Goal: Information Seeking & Learning: Learn about a topic

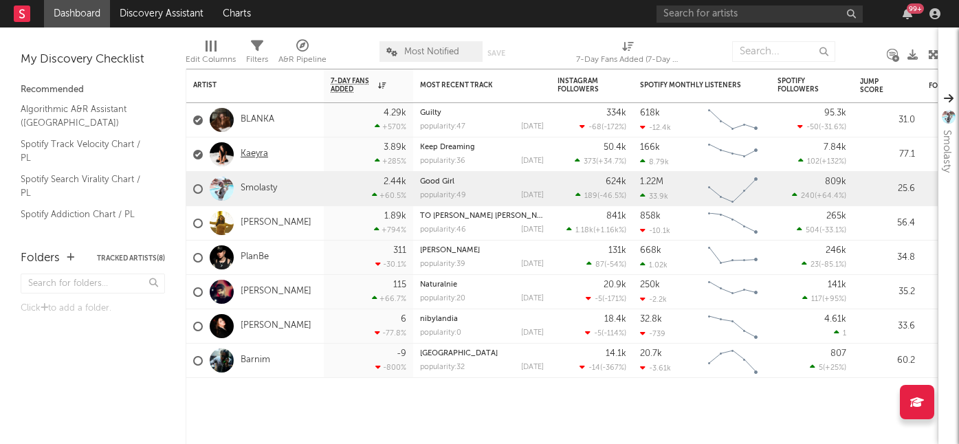
click at [255, 151] on link "Kaeyra" at bounding box center [254, 154] width 27 height 12
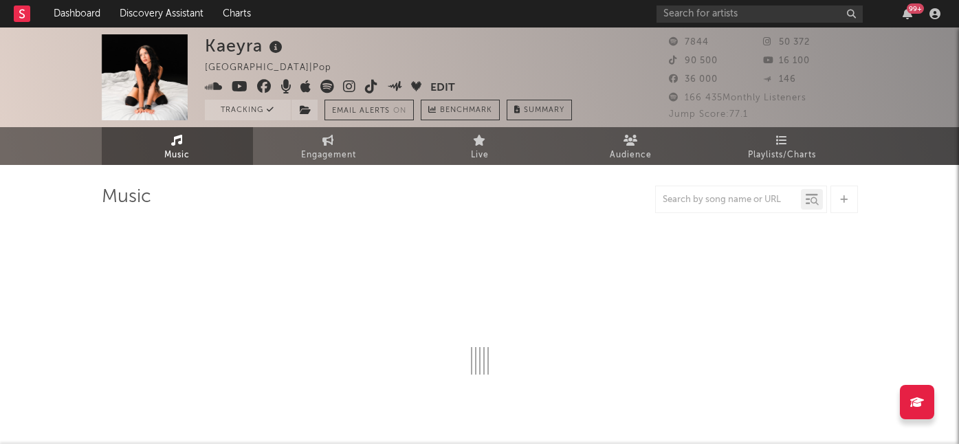
select select "6m"
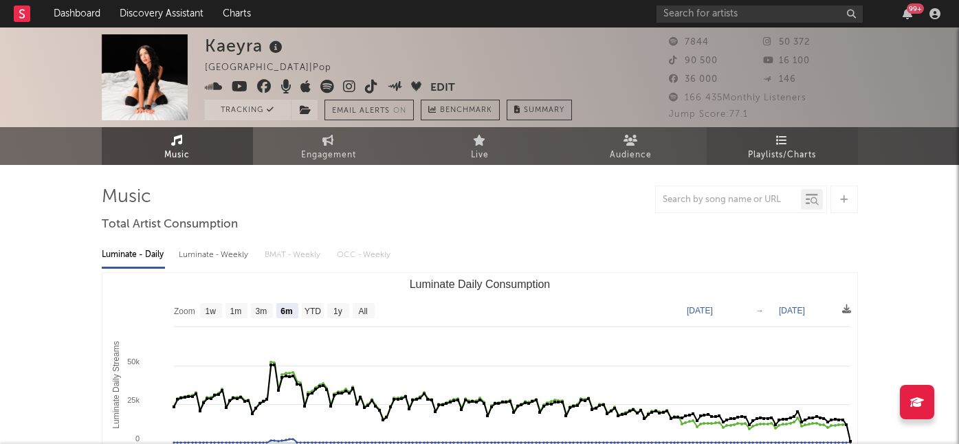
click at [777, 155] on span "Playlists/Charts" at bounding box center [782, 155] width 68 height 16
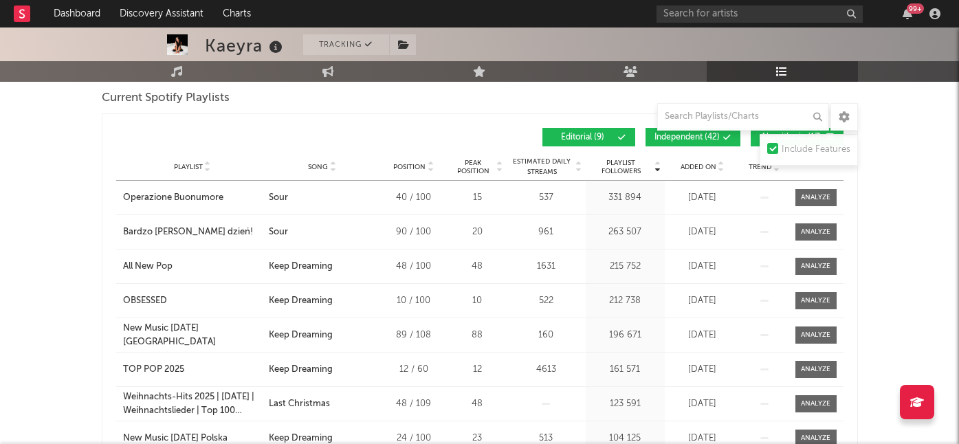
scroll to position [203, 0]
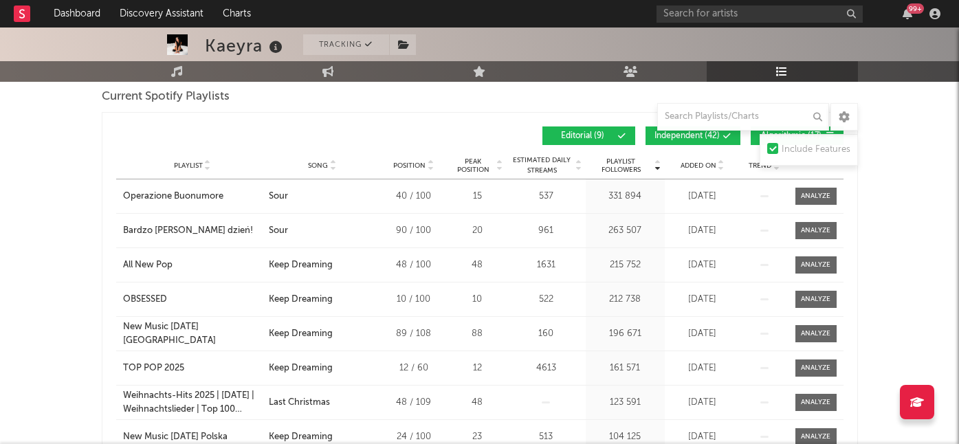
click at [689, 163] on span "Added On" at bounding box center [698, 166] width 36 height 8
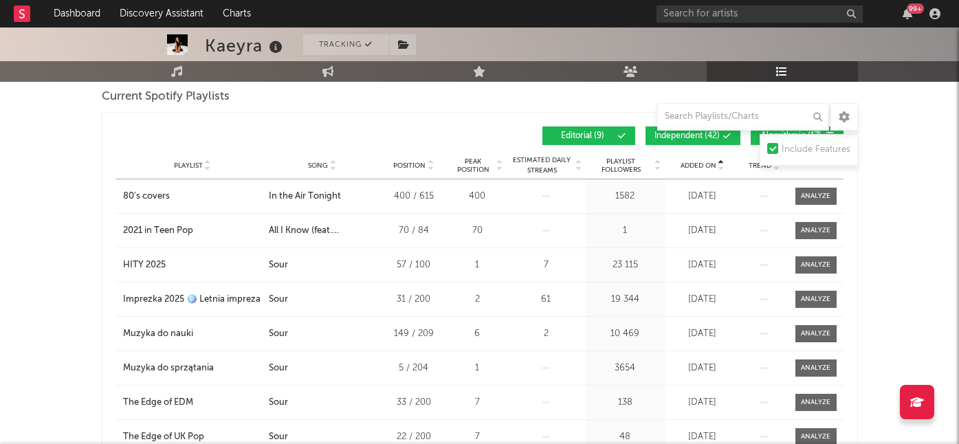
click at [689, 163] on span "Added On" at bounding box center [698, 166] width 36 height 8
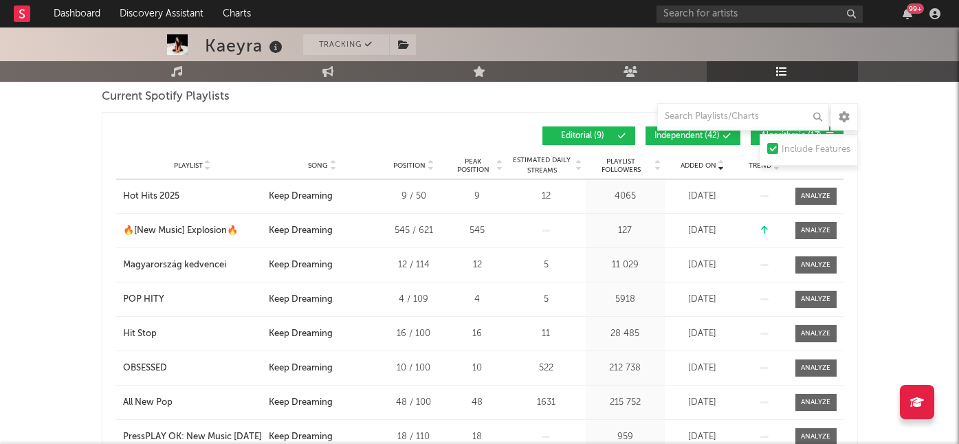
scroll to position [225, 0]
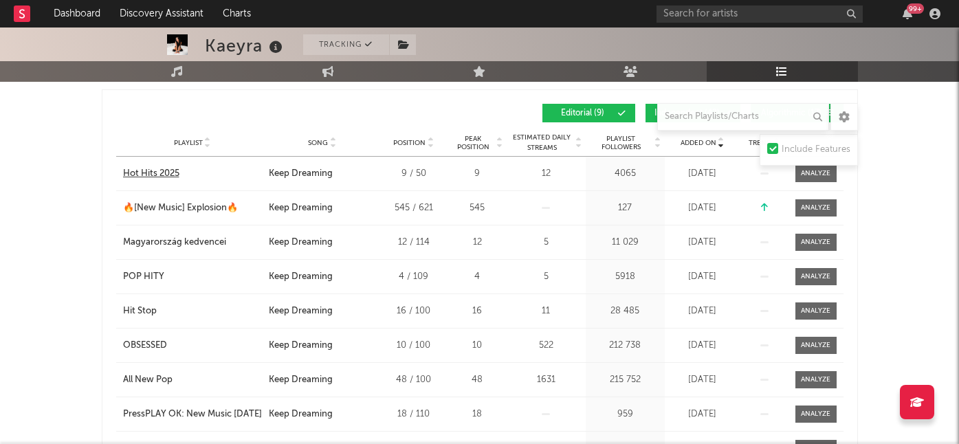
click at [148, 175] on div "Hot Hits 2025" at bounding box center [151, 174] width 56 height 14
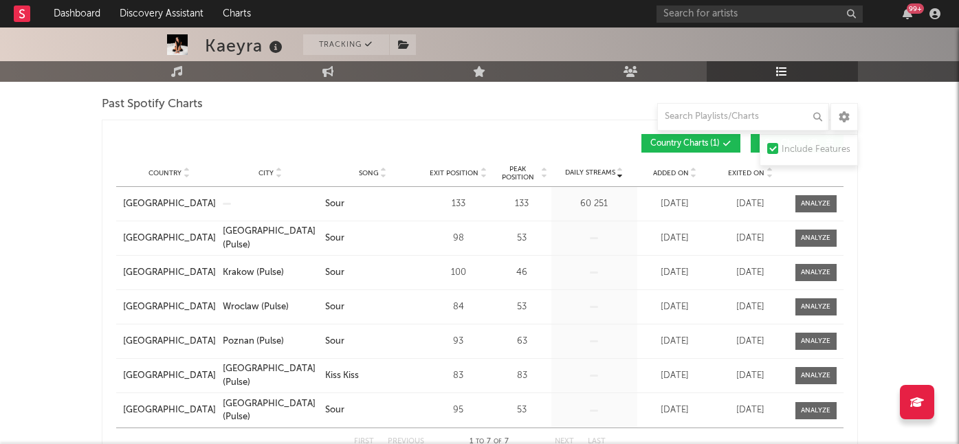
scroll to position [0, 0]
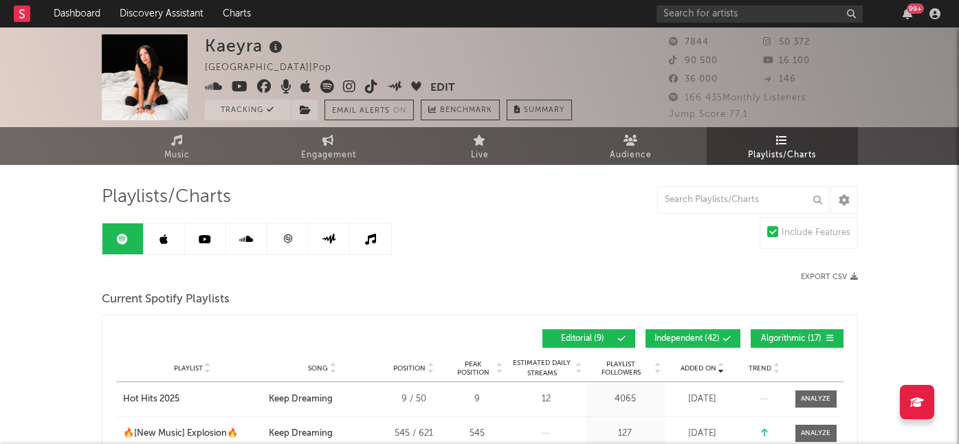
click at [161, 243] on icon at bounding box center [163, 239] width 8 height 11
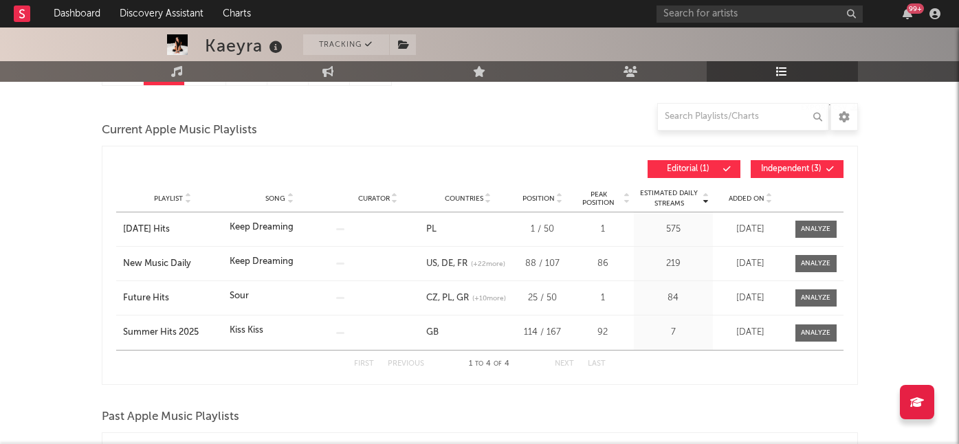
scroll to position [170, 0]
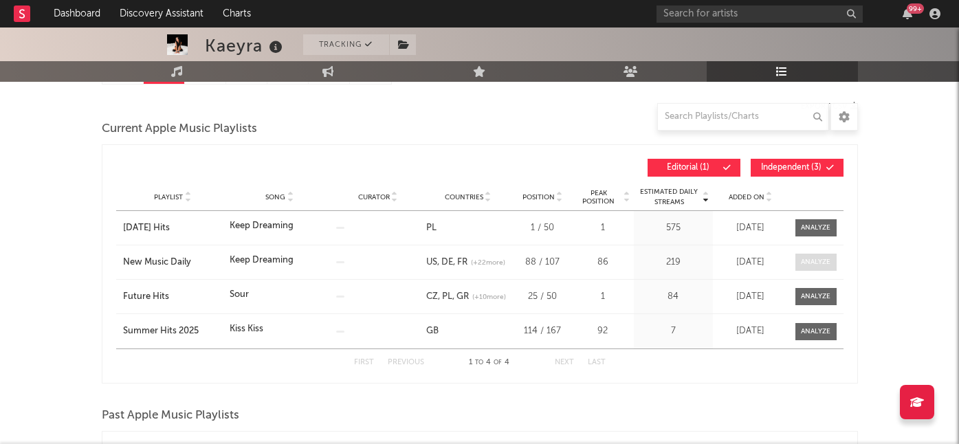
click at [827, 262] on div at bounding box center [816, 262] width 30 height 10
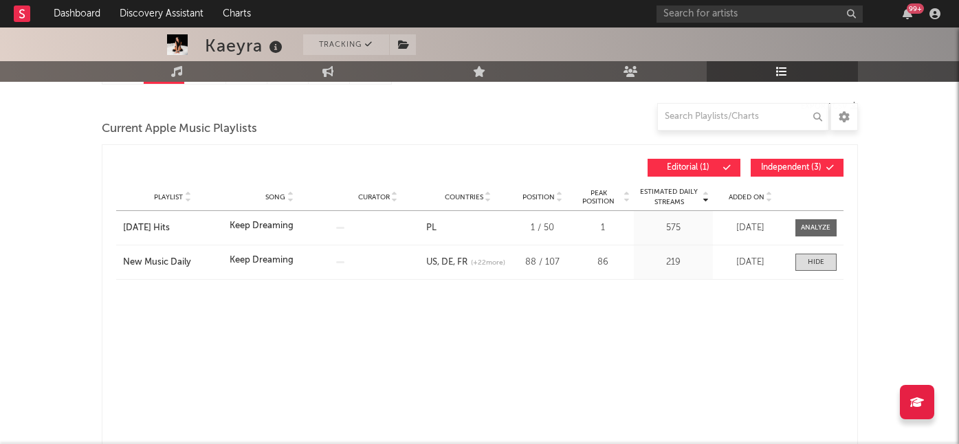
select select "1w"
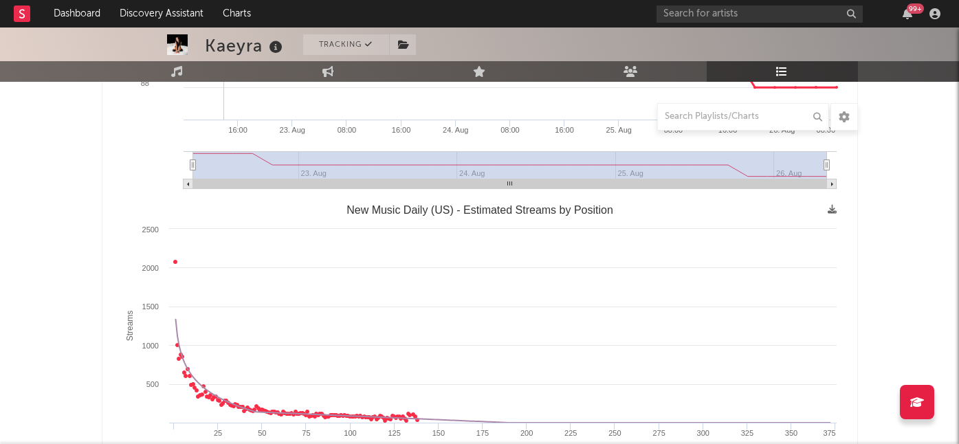
scroll to position [693, 0]
